Goal: Task Accomplishment & Management: Manage account settings

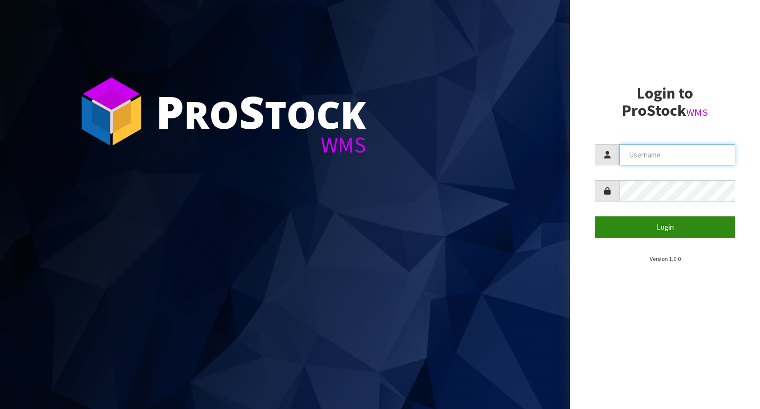
type input "YOURREFORMER"
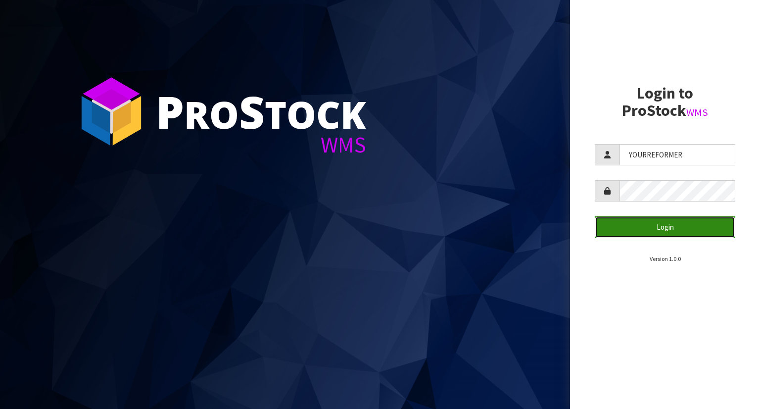
click at [628, 228] on button "Login" at bounding box center [665, 226] width 141 height 21
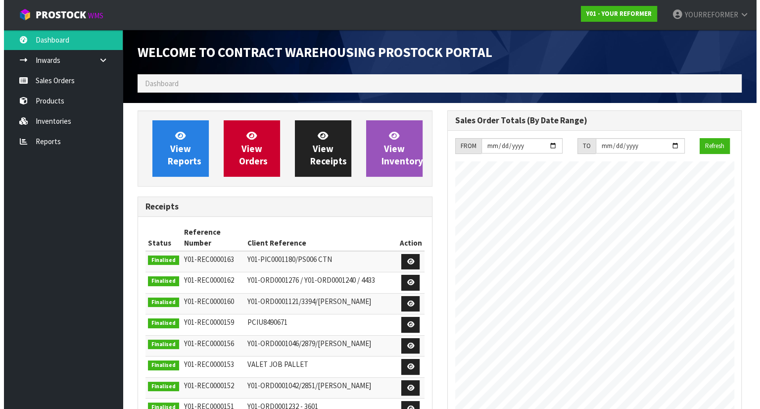
scroll to position [547, 309]
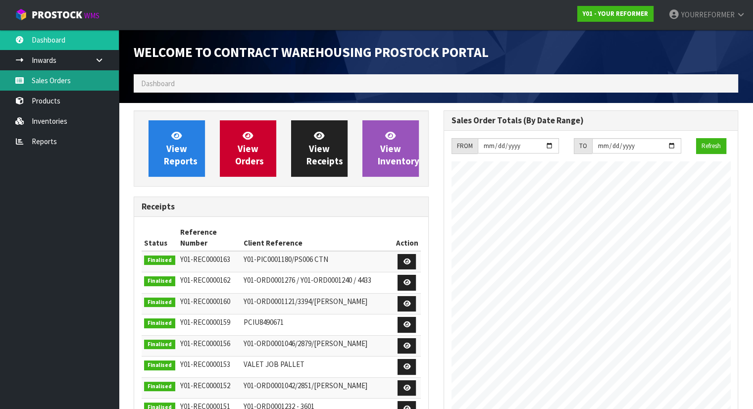
click at [86, 72] on link "Sales Orders" at bounding box center [59, 80] width 119 height 20
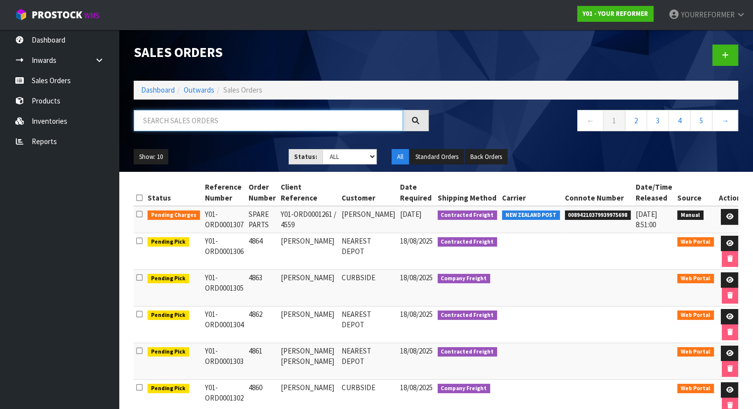
click at [181, 118] on input "text" at bounding box center [268, 120] width 269 height 21
paste input "Y01-ORD0001299"
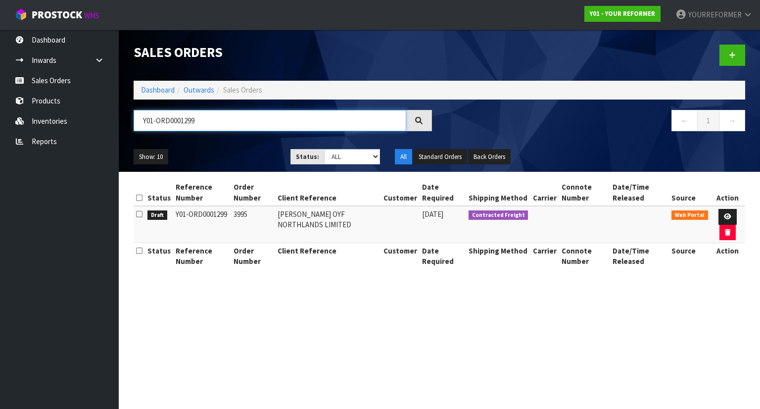
type input "Y01-ORD0001299"
click at [240, 215] on td "3995" at bounding box center [253, 224] width 44 height 37
copy td "3995"
click at [726, 218] on icon at bounding box center [727, 216] width 7 height 6
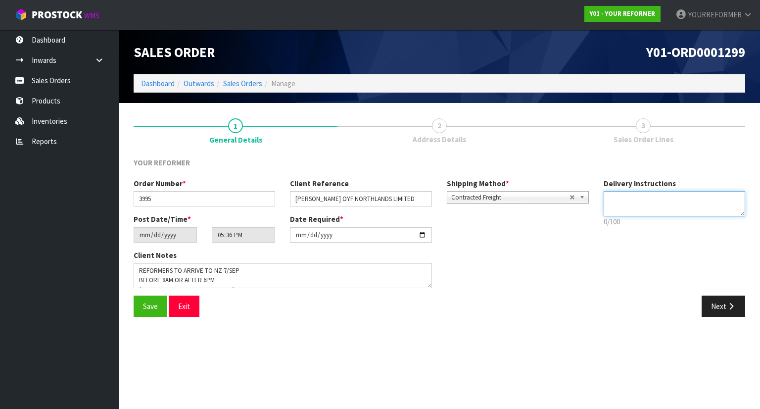
click at [653, 204] on textarea at bounding box center [675, 203] width 142 height 25
paste textarea "OYF NORTHLANDS LIMITED [STREET_ADDRESS]"
type textarea "OYF NORTHLANDS LIMITED [STREET_ADDRESS]"
click at [153, 307] on span "Save" at bounding box center [150, 305] width 15 height 9
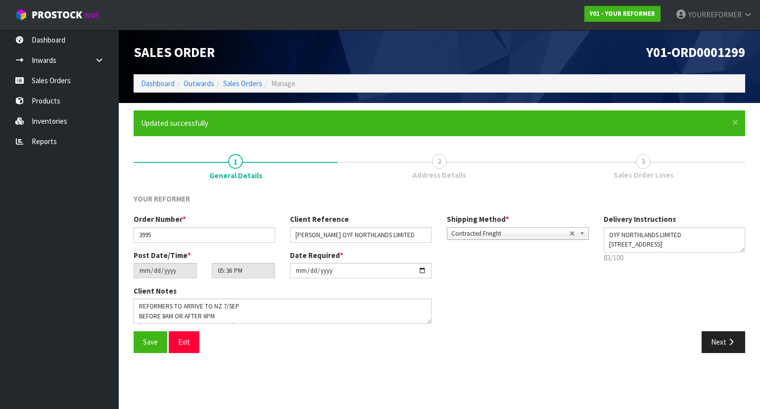
type input "19:36:00.000"
